Goal: Check status: Check status

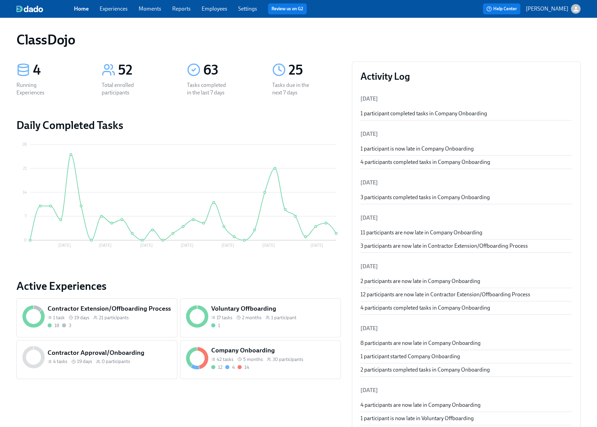
click at [219, 12] on link "Employees" at bounding box center [215, 8] width 26 height 7
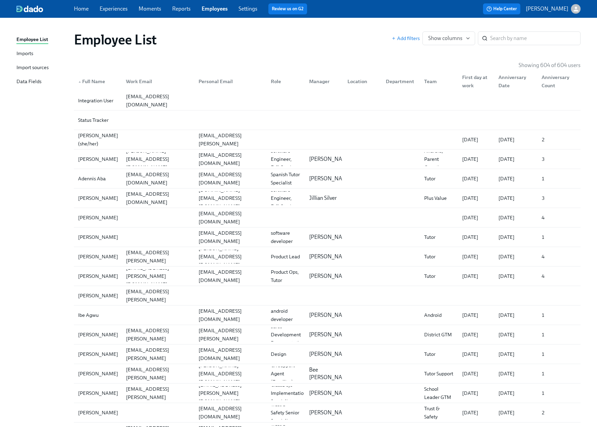
click at [24, 54] on div "Imports" at bounding box center [24, 54] width 17 height 9
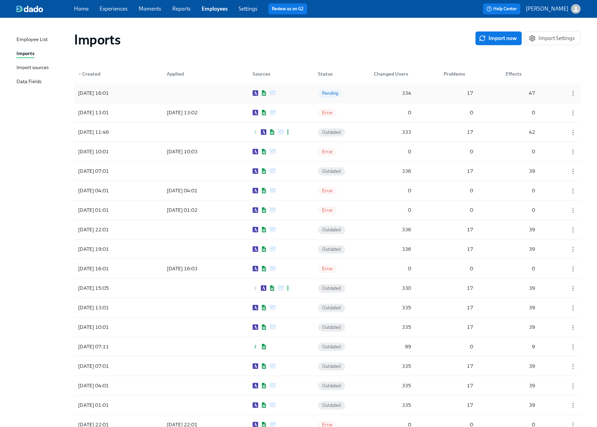
click at [290, 98] on div "[DATE] 16:01 Pending 334 17 47" at bounding box center [327, 93] width 507 height 19
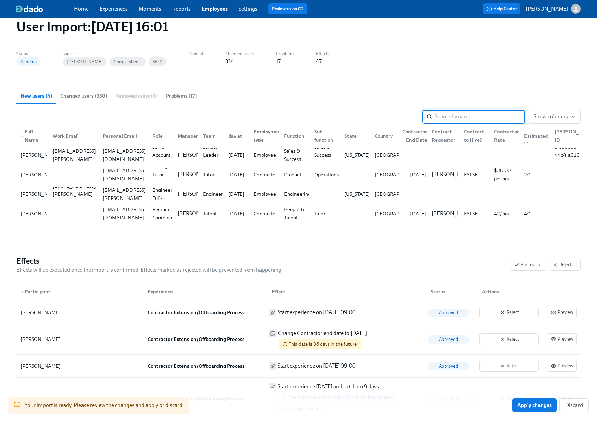
scroll to position [40, 0]
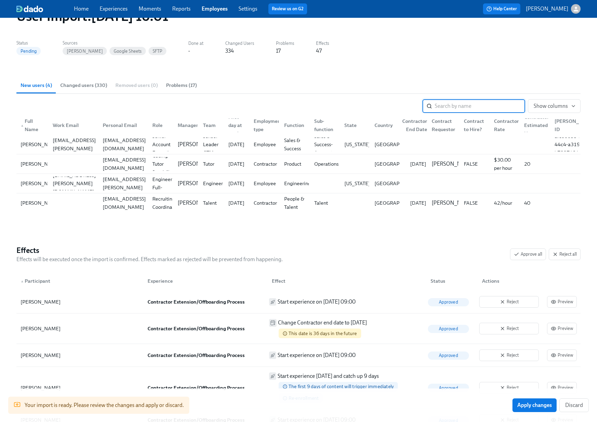
click at [86, 83] on span "Changed users (330)" at bounding box center [83, 85] width 47 height 8
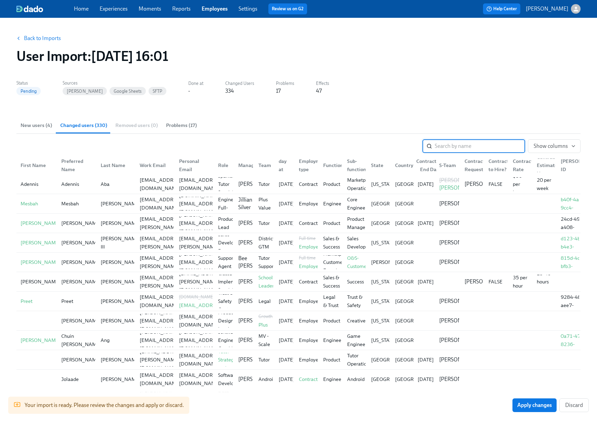
scroll to position [0, 0]
click at [173, 123] on span "Problems (17)" at bounding box center [181, 126] width 31 height 8
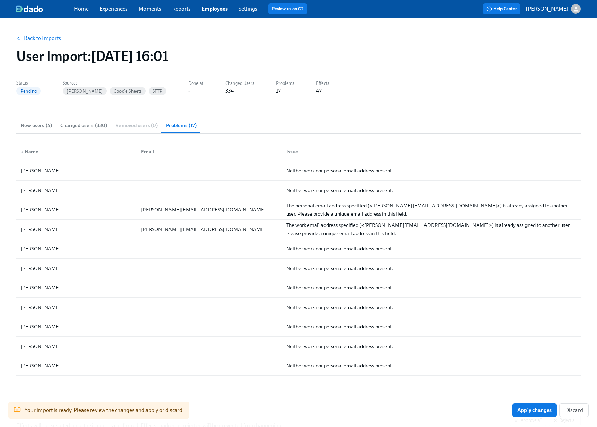
click at [29, 125] on span "New users (4)" at bounding box center [36, 126] width 31 height 8
